Goal: Transaction & Acquisition: Purchase product/service

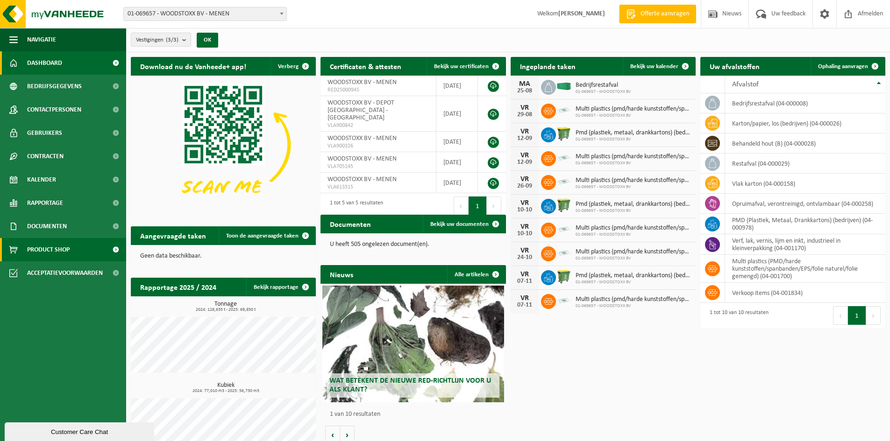
click at [68, 248] on span "Product Shop" at bounding box center [48, 249] width 42 height 23
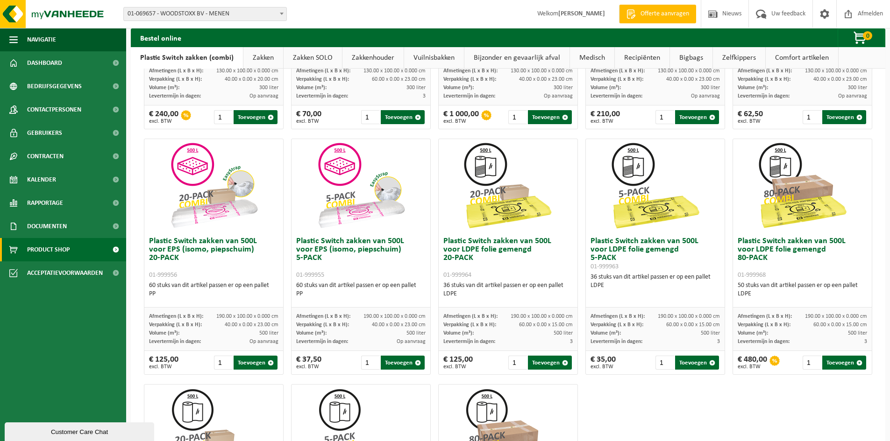
scroll to position [233, 0]
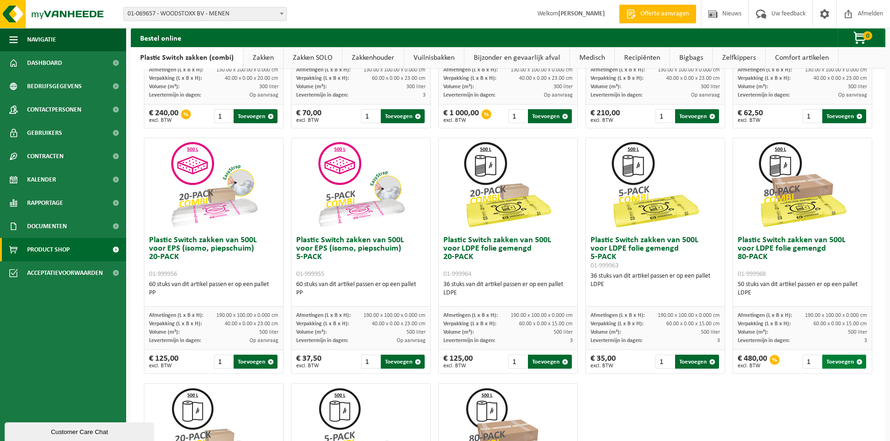
click at [829, 362] on button "Toevoegen" at bounding box center [844, 362] width 44 height 14
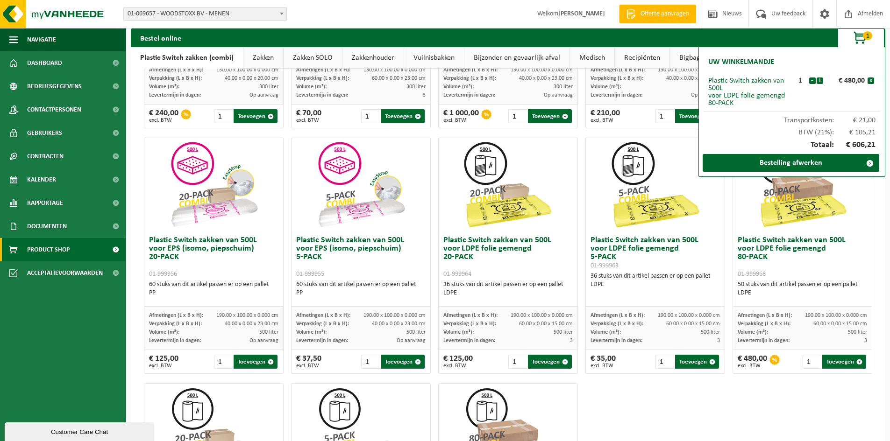
click at [671, 162] on img at bounding box center [654, 184] width 93 height 93
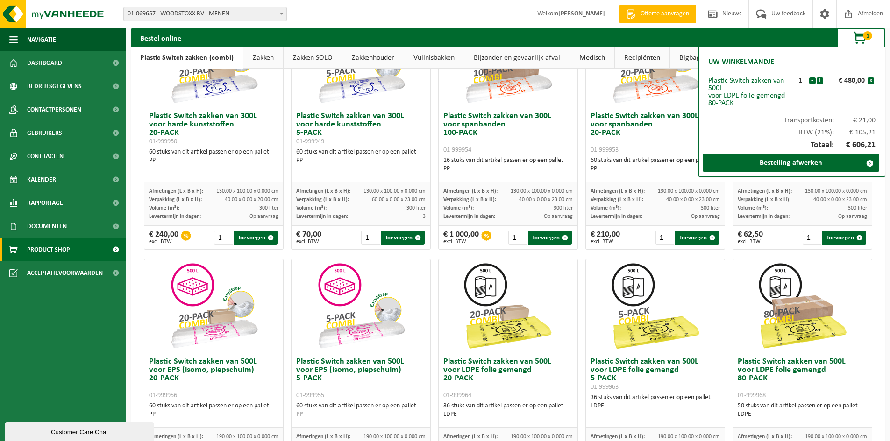
scroll to position [93, 0]
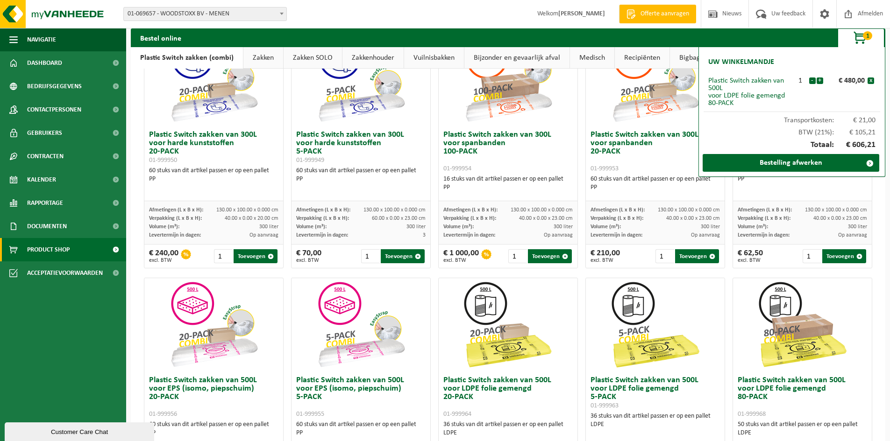
click at [586, 108] on div at bounding box center [655, 79] width 139 height 93
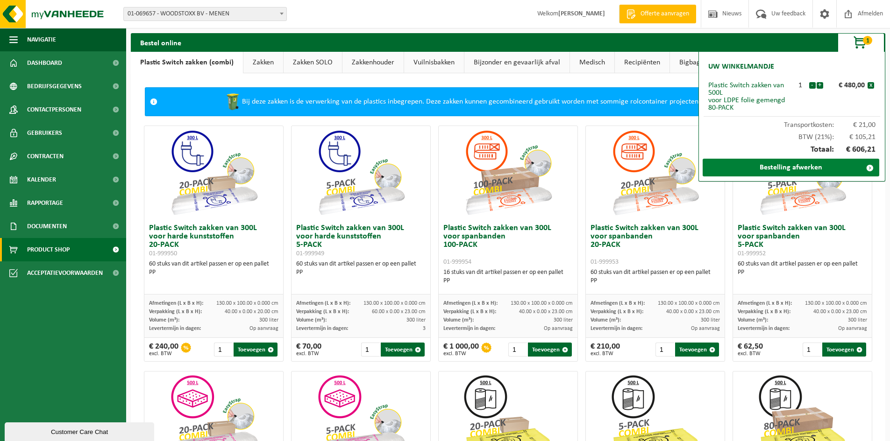
click at [839, 170] on link "Bestelling afwerken" at bounding box center [790, 168] width 177 height 18
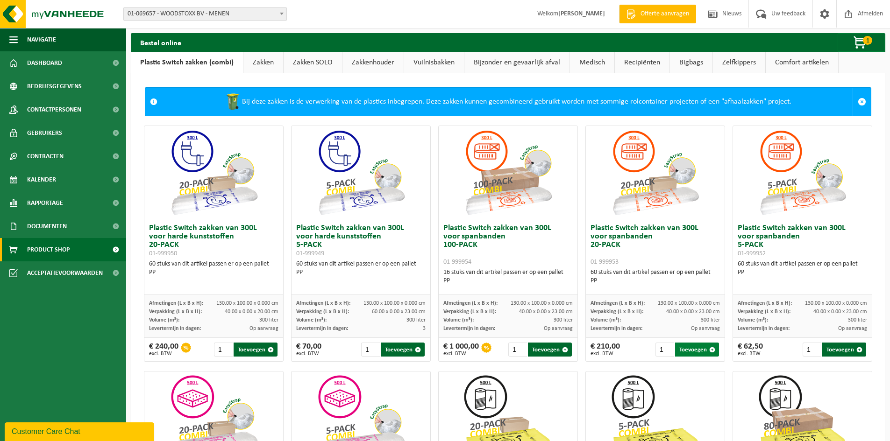
click at [692, 353] on button "Toevoegen" at bounding box center [697, 350] width 44 height 14
click at [855, 42] on span "button" at bounding box center [860, 43] width 47 height 19
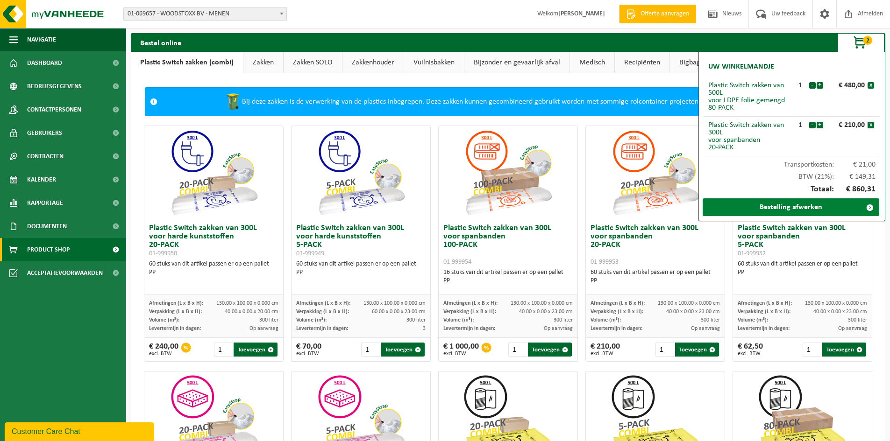
click at [791, 214] on link "Bestelling afwerken" at bounding box center [790, 207] width 177 height 18
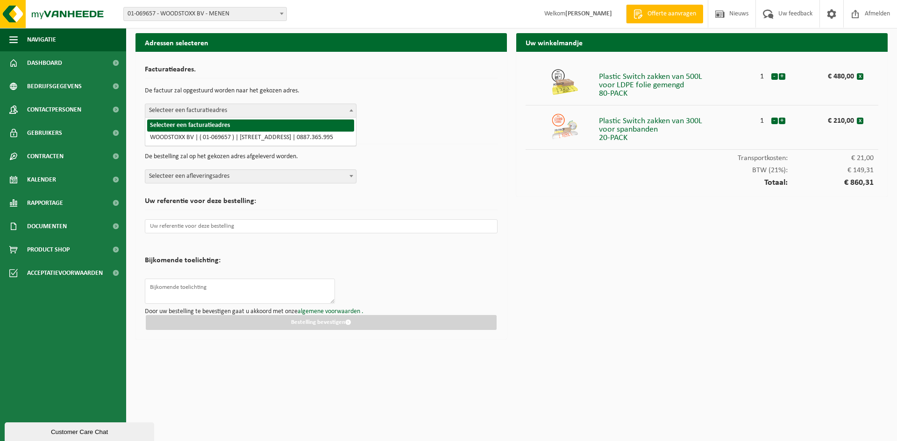
click at [356, 113] on span "Selecteer een facturatieadres" at bounding box center [251, 111] width 212 height 14
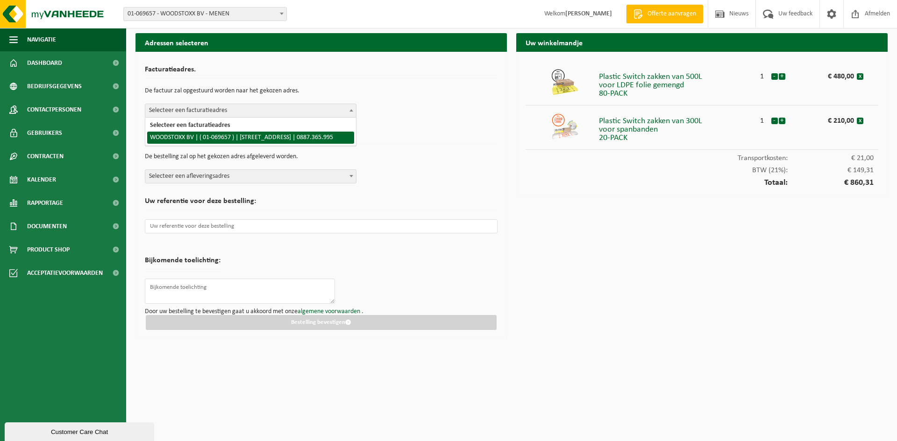
select select "18494"
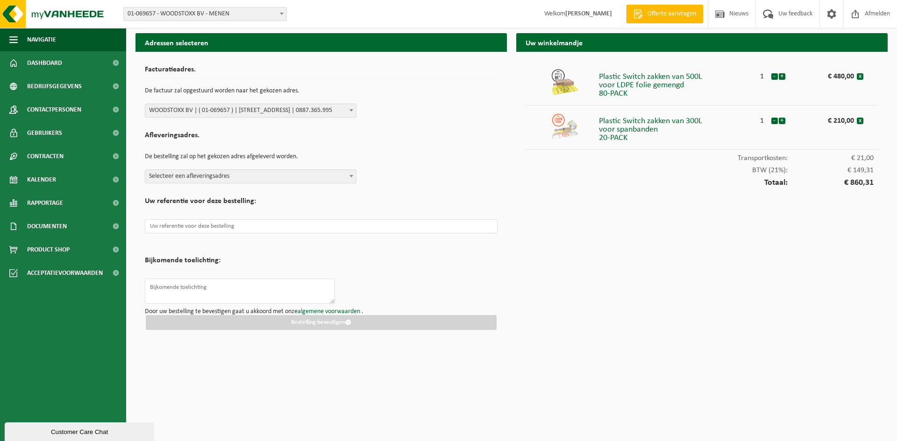
click at [335, 180] on span "Selecteer een afleveringsadres" at bounding box center [250, 176] width 211 height 13
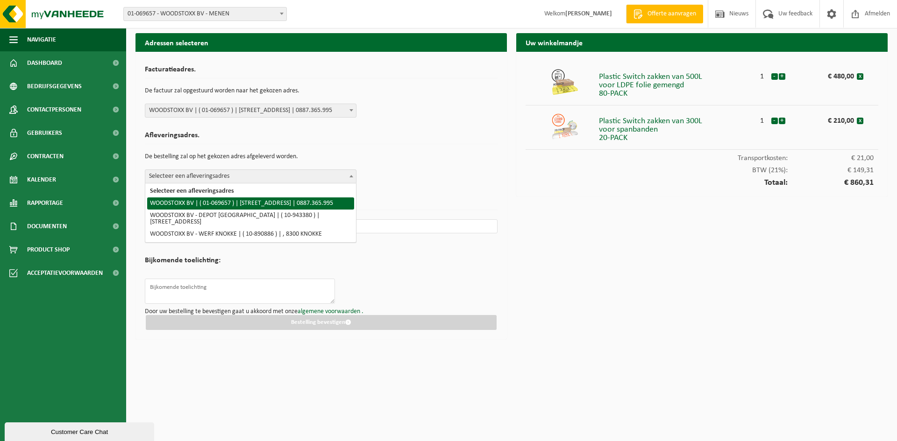
select select "18494"
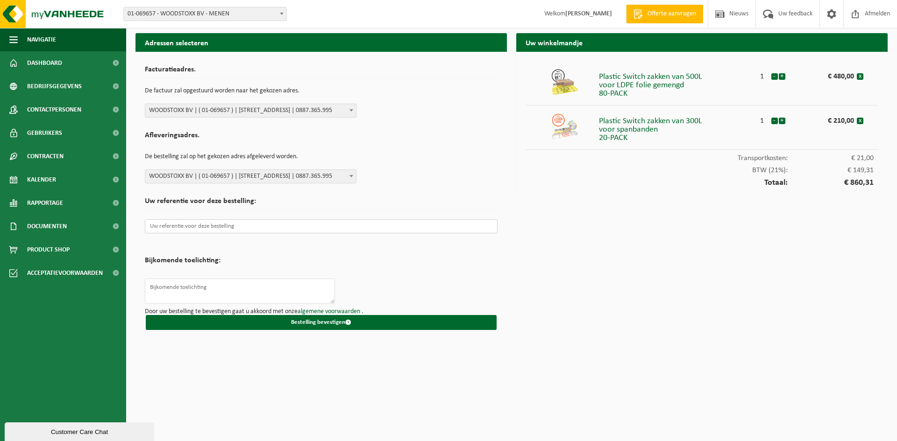
click at [272, 224] on input "text" at bounding box center [321, 226] width 353 height 14
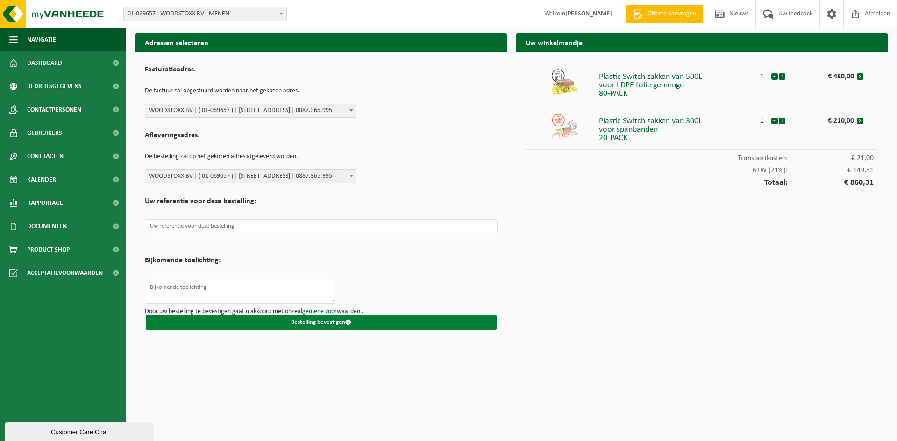
click at [277, 325] on button "Bestelling bevestigen" at bounding box center [321, 322] width 351 height 15
